Goal: Task Accomplishment & Management: Complete application form

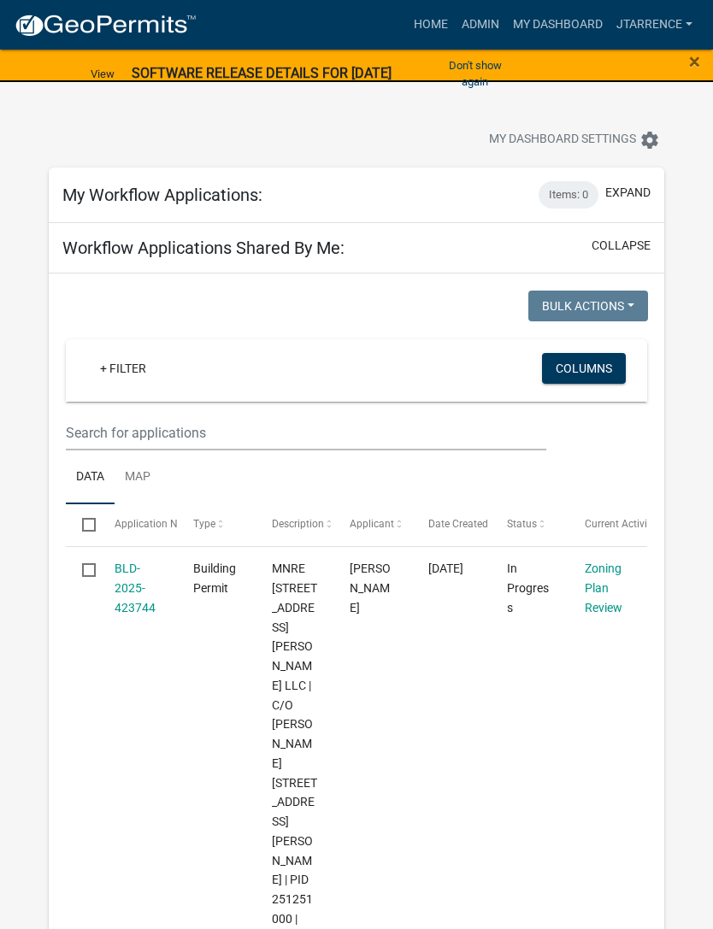
select select "3: 100"
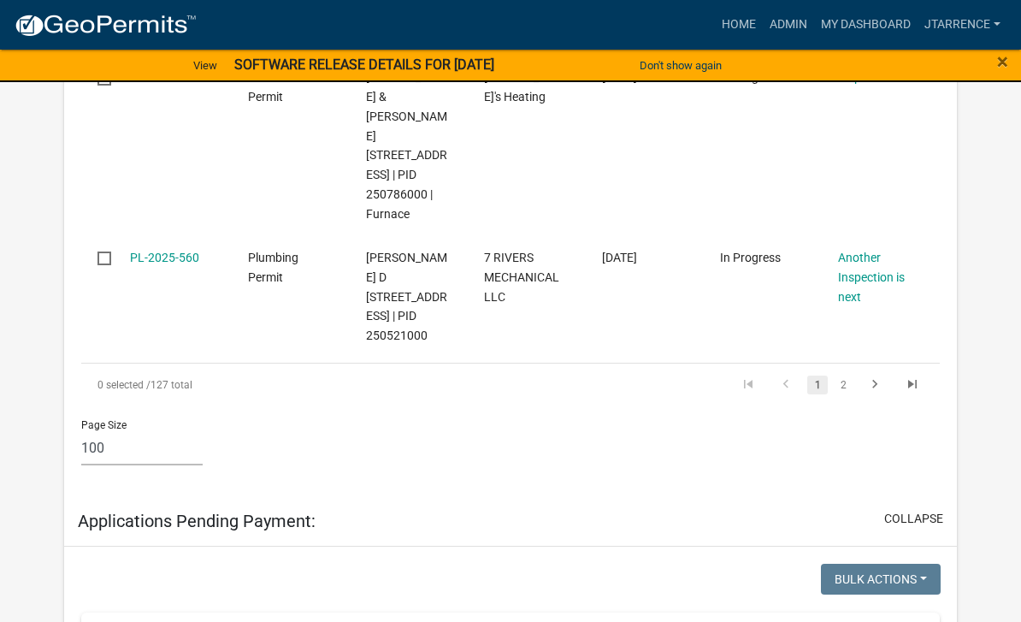
scroll to position [18216, 0]
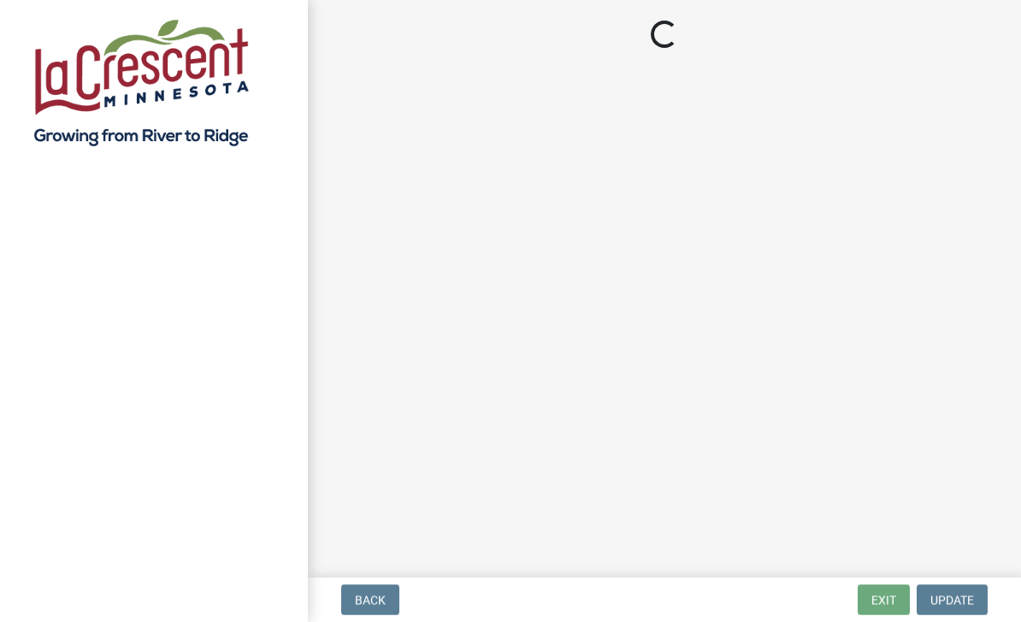
select select "3: 3"
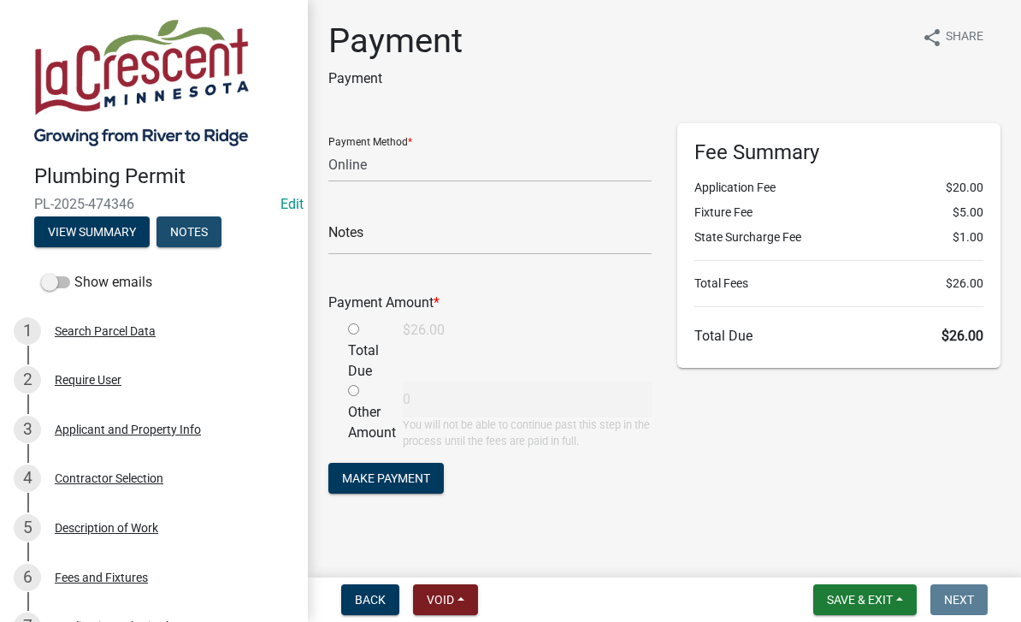
click at [203, 238] on button "Notes" at bounding box center [188, 231] width 65 height 31
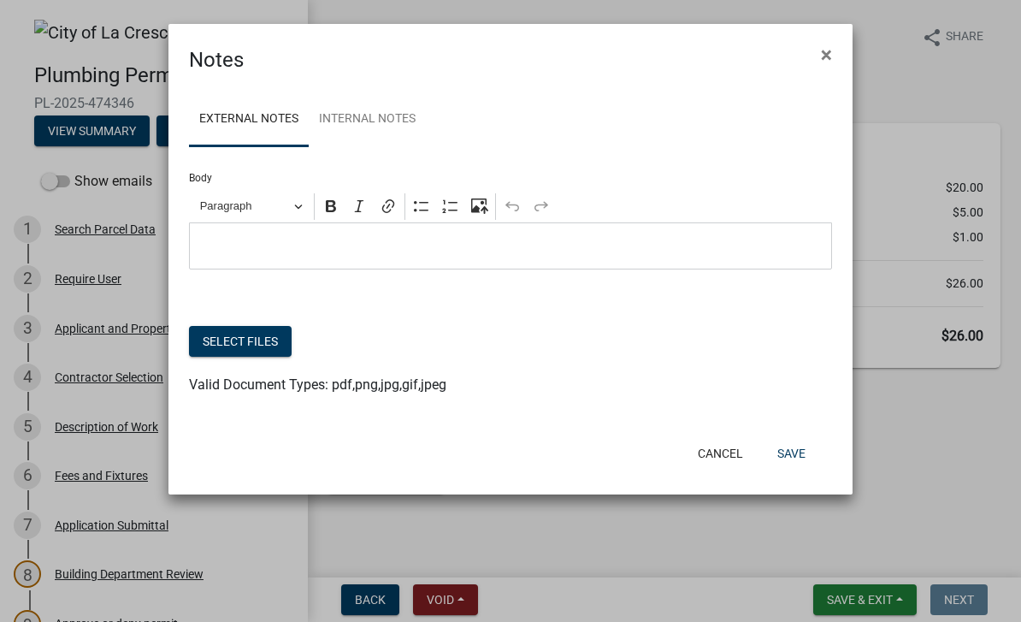
click at [253, 327] on button "Select files" at bounding box center [240, 341] width 103 height 31
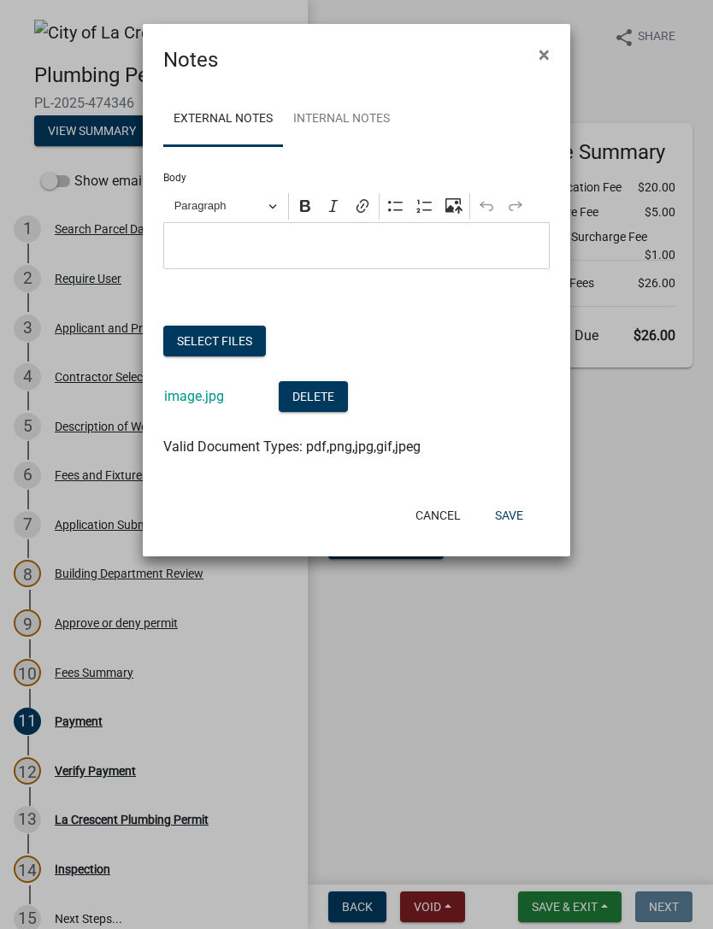
click at [520, 519] on button "Save" at bounding box center [509, 515] width 56 height 31
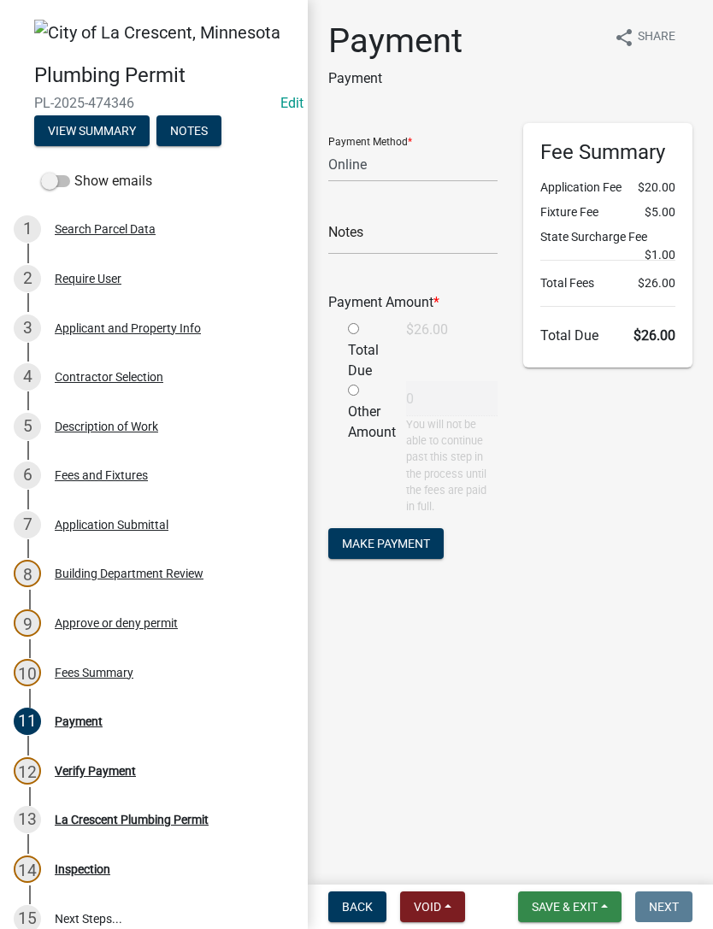
click at [570, 903] on span "Save & Exit" at bounding box center [565, 907] width 66 height 14
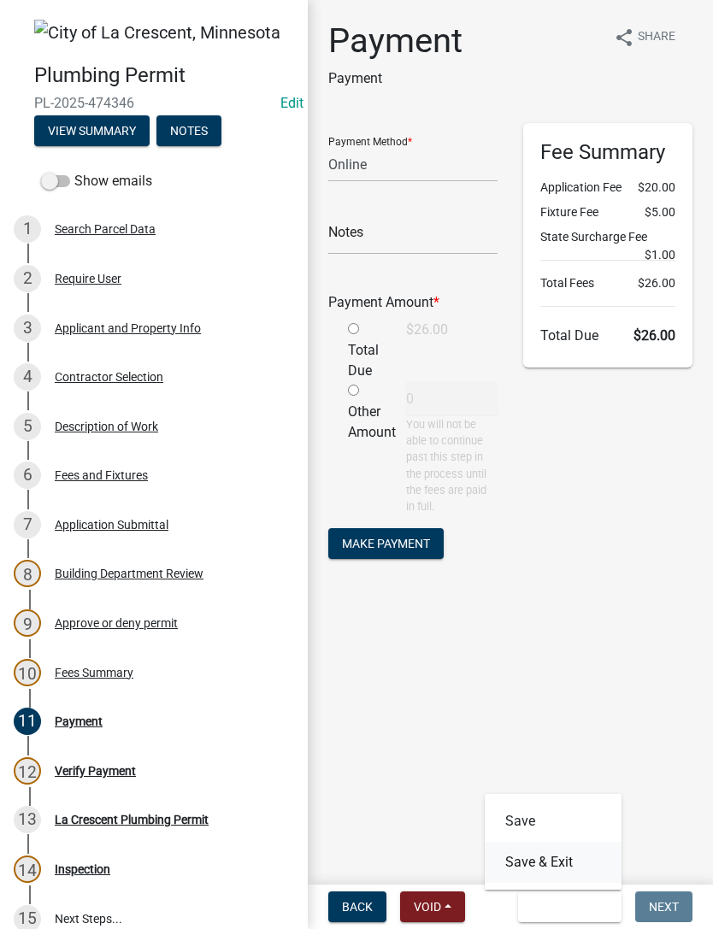
click at [569, 860] on button "Save & Exit" at bounding box center [553, 862] width 137 height 41
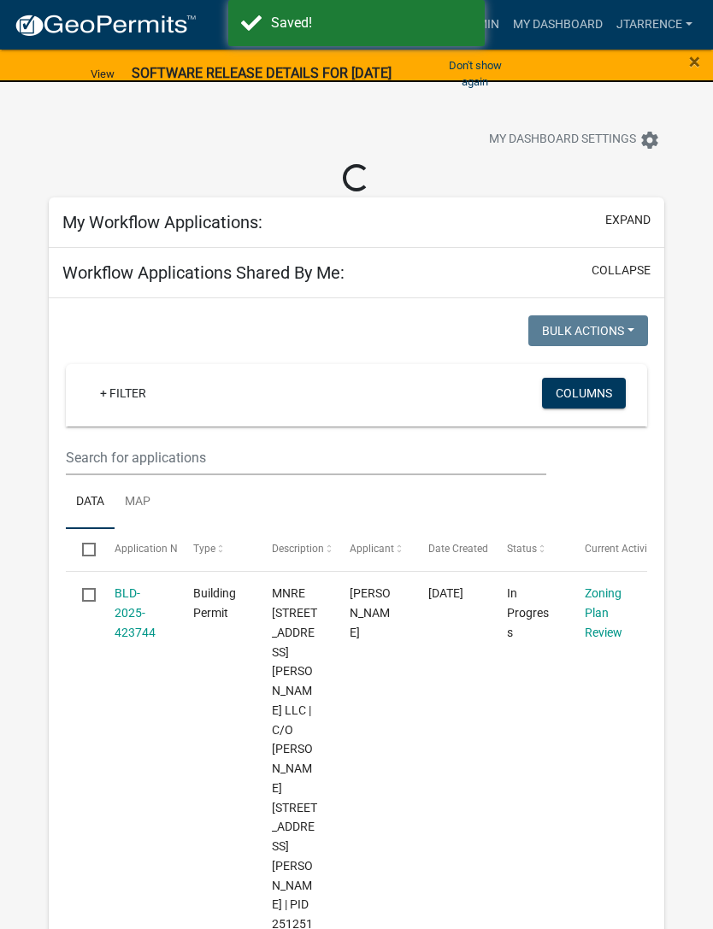
select select "3: 100"
